Goal: Find specific page/section: Find specific page/section

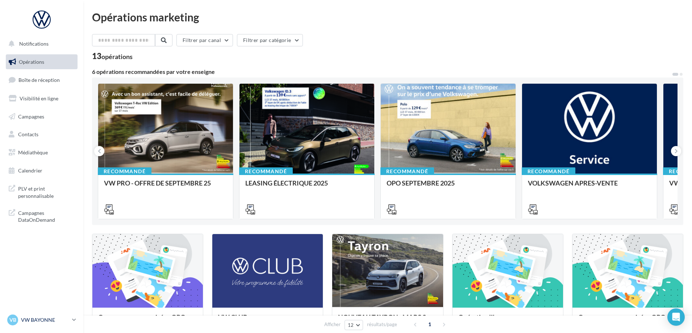
click at [41, 320] on p "VW BAYONNE" at bounding box center [45, 319] width 48 height 7
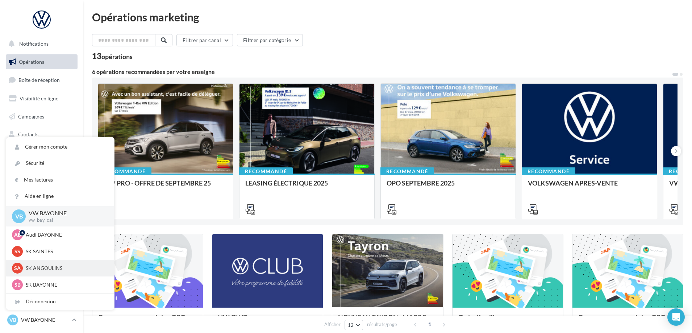
click at [63, 267] on p "SK ANGOULINS" at bounding box center [66, 267] width 80 height 7
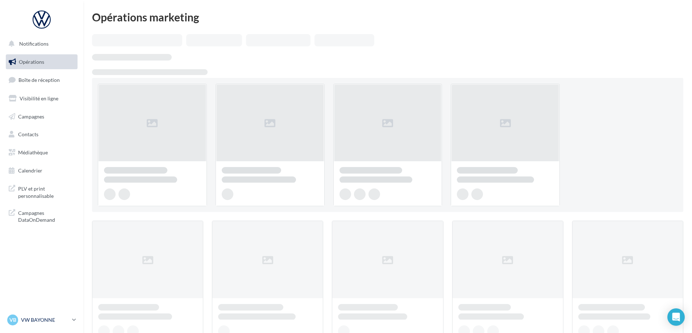
click at [55, 320] on p "VW BAYONNE" at bounding box center [45, 319] width 48 height 7
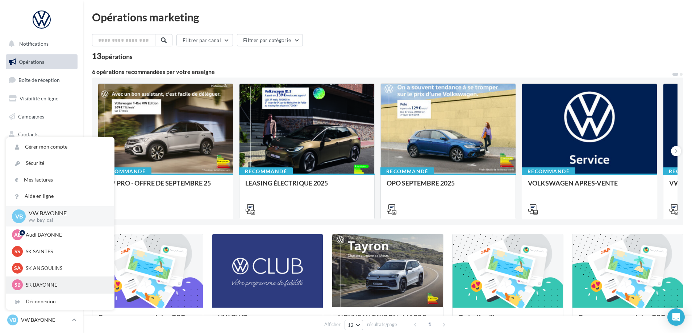
click at [57, 283] on p "SK BAYONNE" at bounding box center [66, 284] width 80 height 7
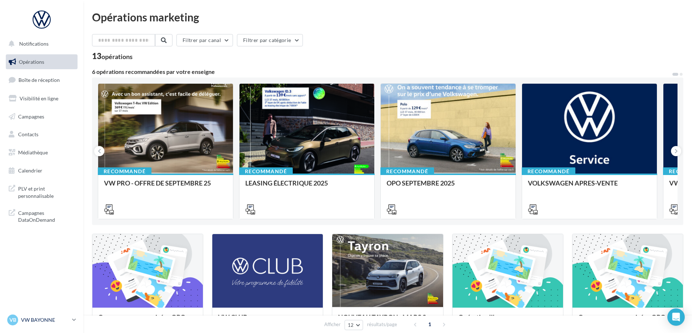
click at [41, 319] on p "VW BAYONNE" at bounding box center [45, 319] width 48 height 7
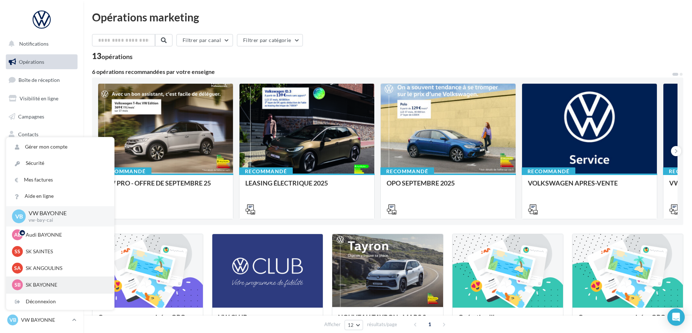
click at [54, 284] on p "SK BAYONNE" at bounding box center [66, 284] width 80 height 7
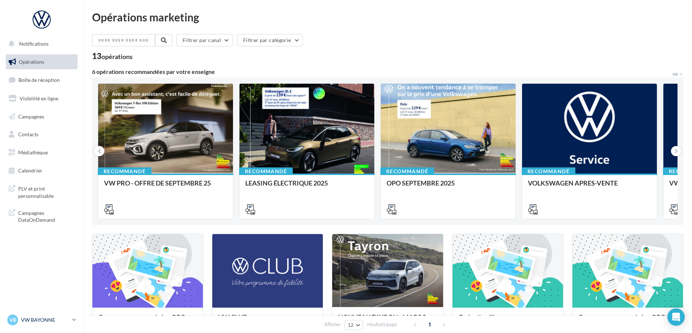
click at [41, 319] on p "VW BAYONNE" at bounding box center [45, 319] width 48 height 7
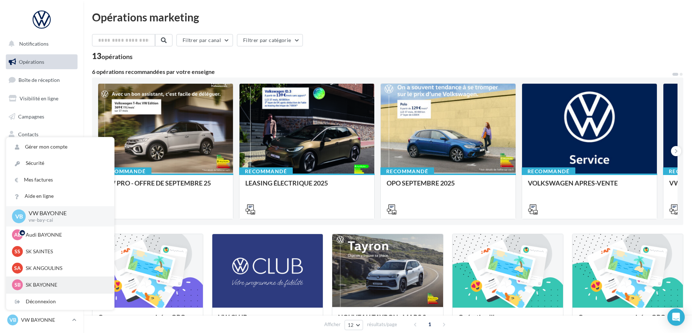
click at [53, 286] on p "SK BAYONNE" at bounding box center [66, 284] width 80 height 7
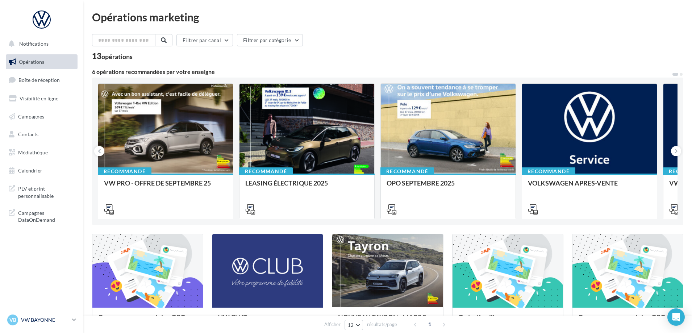
click at [39, 321] on p "VW BAYONNE" at bounding box center [45, 319] width 48 height 7
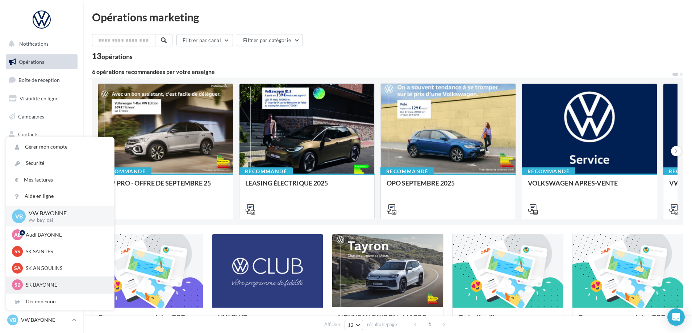
click at [23, 285] on div "SB SK BAYONNE sk-bayo-lau" at bounding box center [60, 284] width 96 height 11
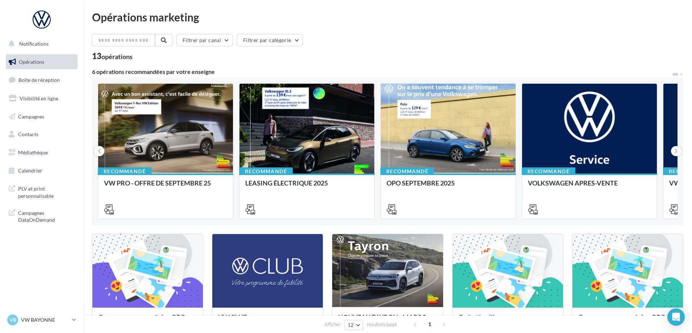
scroll to position [145, 0]
click at [37, 321] on p "VW BAYONNE" at bounding box center [45, 319] width 48 height 7
click at [46, 321] on p "VW BAYONNE" at bounding box center [45, 319] width 48 height 7
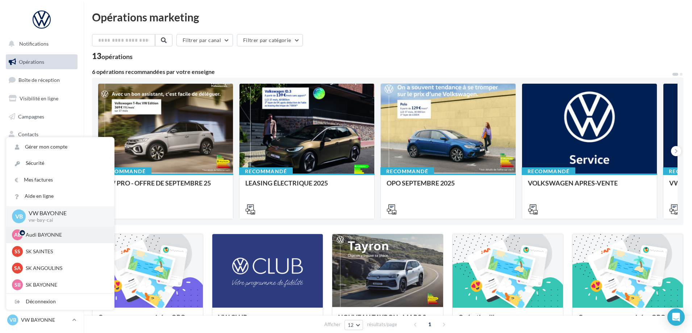
click at [39, 234] on p "Audi BAYONNE" at bounding box center [66, 234] width 80 height 7
